Goal: Information Seeking & Learning: Learn about a topic

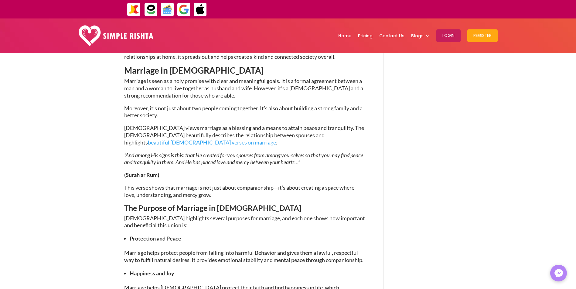
scroll to position [273, 0]
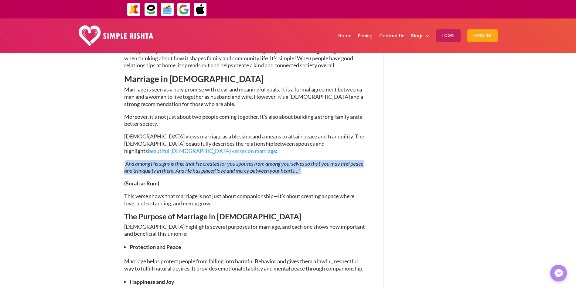
drag, startPoint x: 125, startPoint y: 138, endPoint x: 324, endPoint y: 142, distance: 199.1
click at [324, 161] on p "“And among His signs is this: that He created for you spouses from among yourse…" at bounding box center [244, 171] width 241 height 20
copy p "And among His signs is this: that He created for you spouses from among yoursel…"
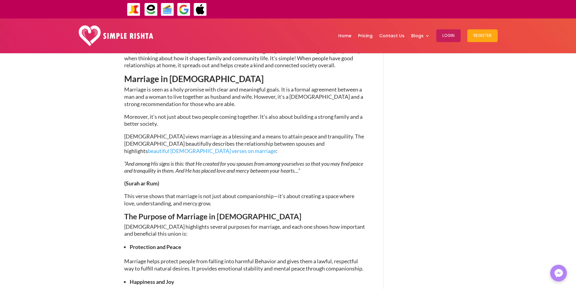
click at [278, 180] on p "(Surah ar Rum)" at bounding box center [244, 186] width 241 height 13
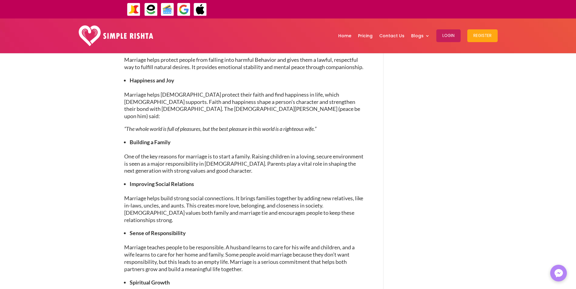
scroll to position [486, 0]
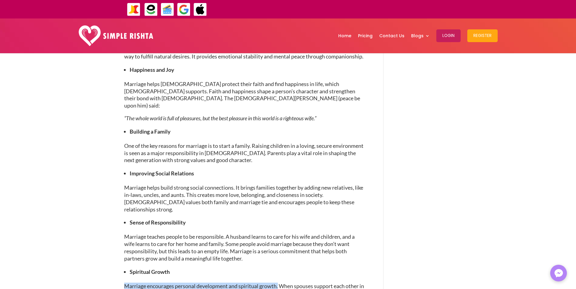
drag, startPoint x: 125, startPoint y: 247, endPoint x: 279, endPoint y: 247, distance: 153.8
click at [279, 283] on span "Marriage encourages personal development and spiritual growth. When spouses sup…" at bounding box center [244, 290] width 240 height 14
copy span "Marriage encourages personal development and spiritual growth."
click at [249, 234] on p "Marriage teaches people to be responsible. A husband learns to care for his wif…" at bounding box center [244, 251] width 241 height 34
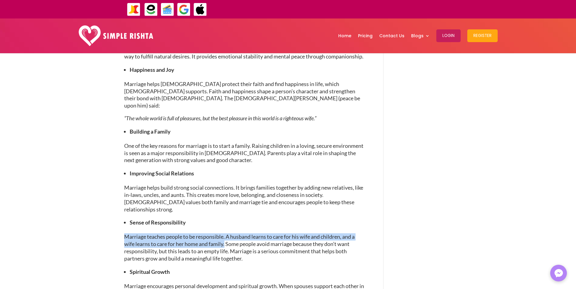
drag, startPoint x: 124, startPoint y: 197, endPoint x: 226, endPoint y: 206, distance: 102.0
click at [226, 234] on span "Marriage teaches people to be responsible. A husband learns to care for his wif…" at bounding box center [239, 248] width 230 height 28
drag, startPoint x: 226, startPoint y: 206, endPoint x: 193, endPoint y: 199, distance: 33.5
copy span "Marriage teaches people to be responsible. A husband learns to care for his wif…"
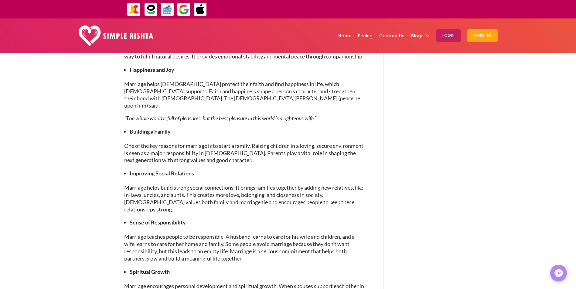
click at [296, 268] on li "Spiritual Growth" at bounding box center [248, 272] width 236 height 8
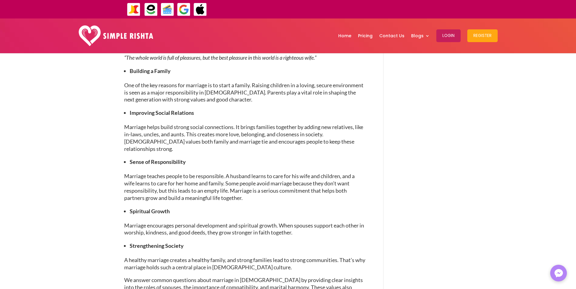
scroll to position [516, 0]
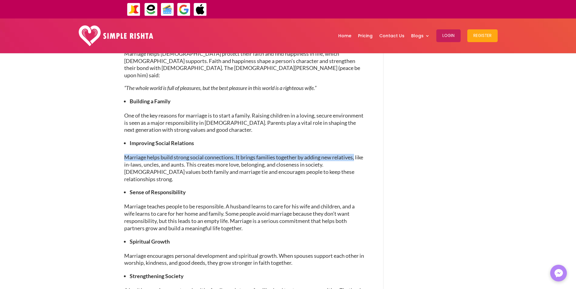
drag, startPoint x: 124, startPoint y: 124, endPoint x: 355, endPoint y: 127, distance: 230.6
click at [355, 154] on span "Marriage helps build strong social connections. It brings families together by …" at bounding box center [243, 168] width 239 height 28
click at [273, 154] on span "Marriage helps build strong social connections. It brings families together by …" at bounding box center [243, 168] width 239 height 28
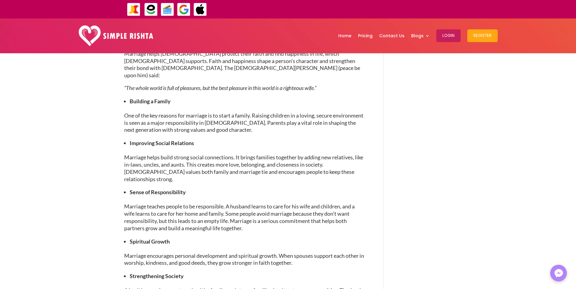
drag, startPoint x: 273, startPoint y: 127, endPoint x: 123, endPoint y: 124, distance: 150.2
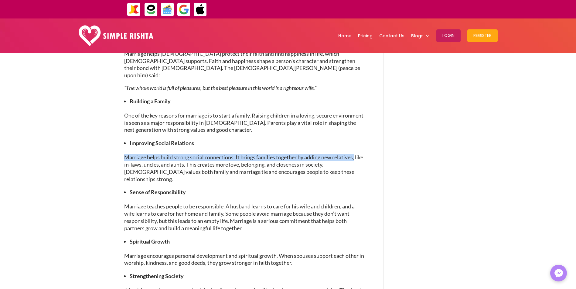
drag, startPoint x: 123, startPoint y: 124, endPoint x: 354, endPoint y: 125, distance: 230.6
copy span "Marriage helps build strong social connections. It brings families together by …"
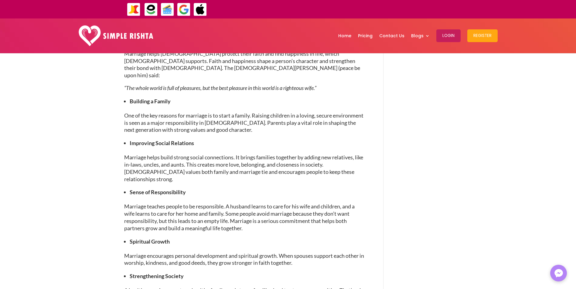
click at [229, 188] on li "Sense of Responsibility" at bounding box center [248, 192] width 236 height 8
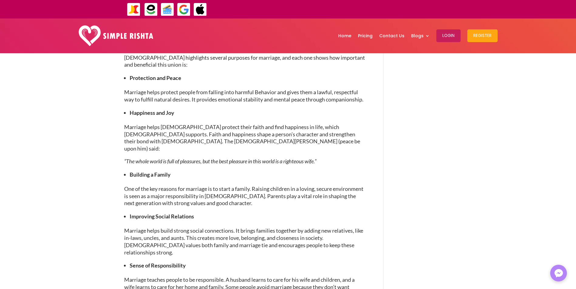
scroll to position [425, 0]
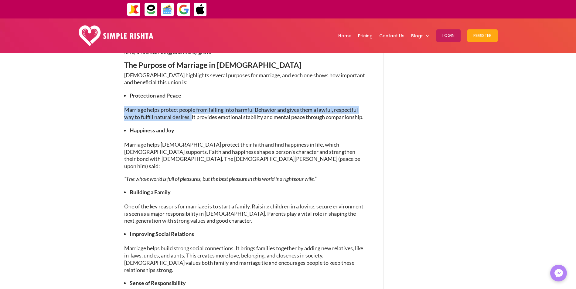
drag, startPoint x: 125, startPoint y: 83, endPoint x: 191, endPoint y: 96, distance: 68.0
click at [191, 107] on p "Marriage helps protect people from falling into harmful Behavior and gives them…" at bounding box center [244, 117] width 241 height 20
drag, startPoint x: 191, startPoint y: 96, endPoint x: 167, endPoint y: 85, distance: 26.9
copy span "Marriage helps protect people from falling into harmful Behavior and gives them…"
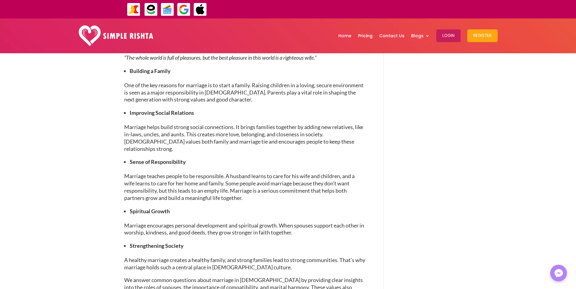
scroll to position [577, 0]
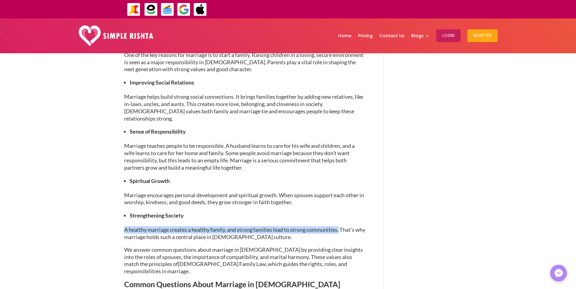
drag, startPoint x: 125, startPoint y: 189, endPoint x: 341, endPoint y: 191, distance: 215.8
click at [340, 227] on span "A healthy marriage creates a healthy family, and strong families lead to strong…" at bounding box center [244, 234] width 241 height 14
copy span "A healthy marriage creates a healthy family, and strong families lead to strong…"
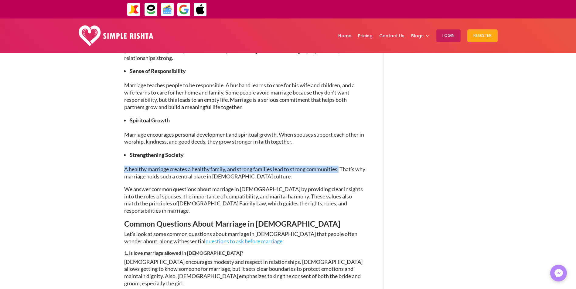
scroll to position [455, 0]
